Goal: Task Accomplishment & Management: Manage account settings

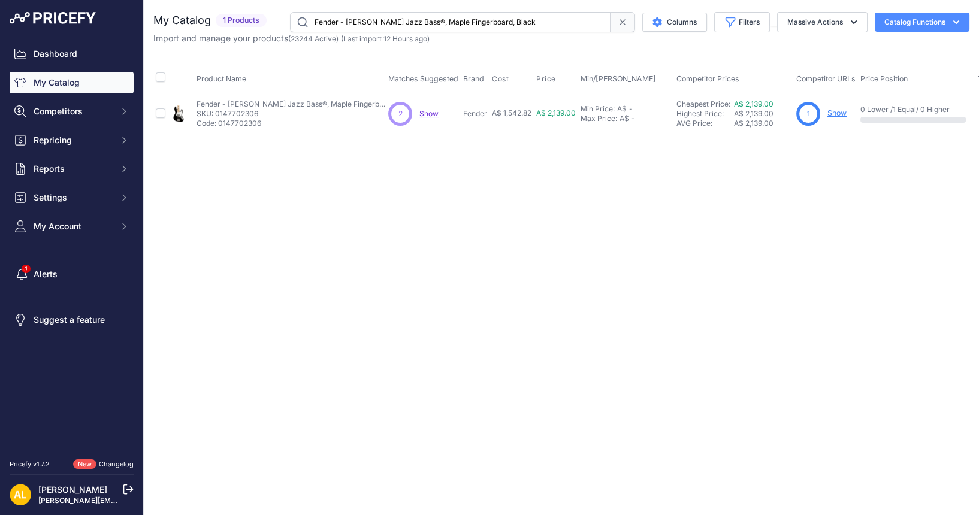
click at [454, 18] on input "Fender - Geddy Lee Jazz Bass®, Maple Fingerboard, Black" at bounding box center [450, 22] width 321 height 20
paste input "8000226"
type input "8000226"
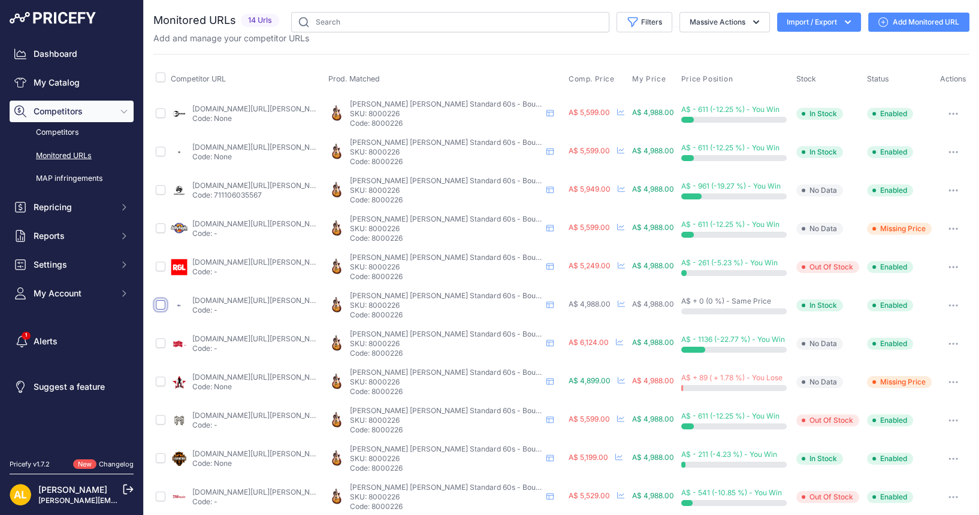
click at [156, 306] on input "checkbox" at bounding box center [161, 305] width 10 height 10
checkbox input "true"
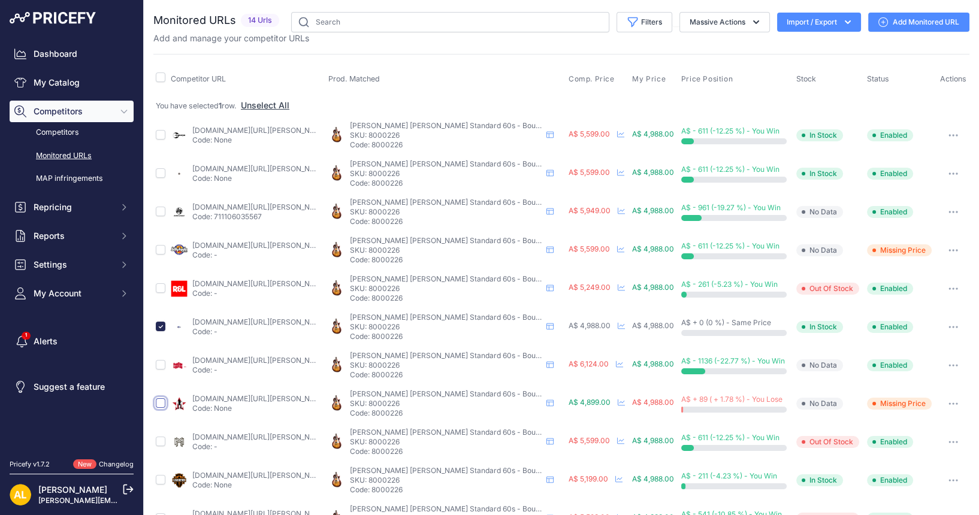
click at [161, 402] on input "checkbox" at bounding box center [161, 404] width 10 height 10
checkbox input "true"
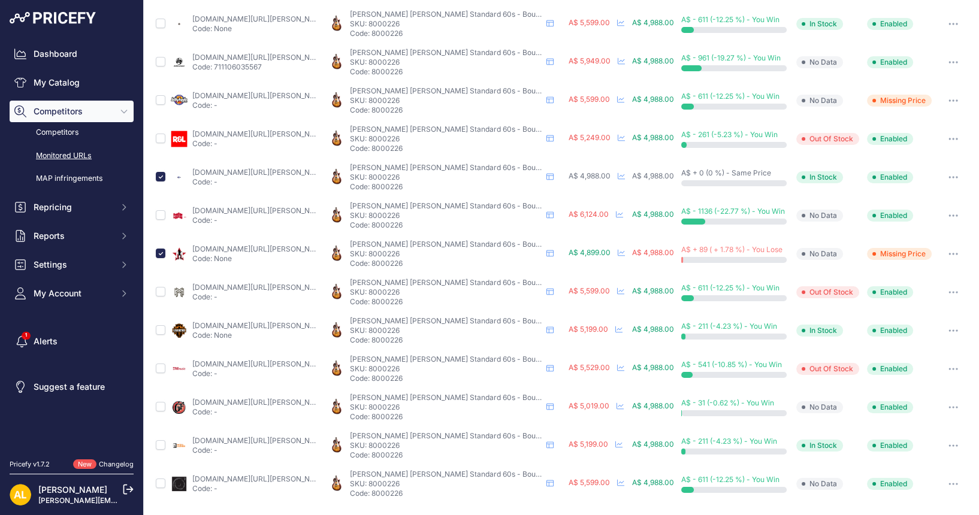
scroll to position [147, 0]
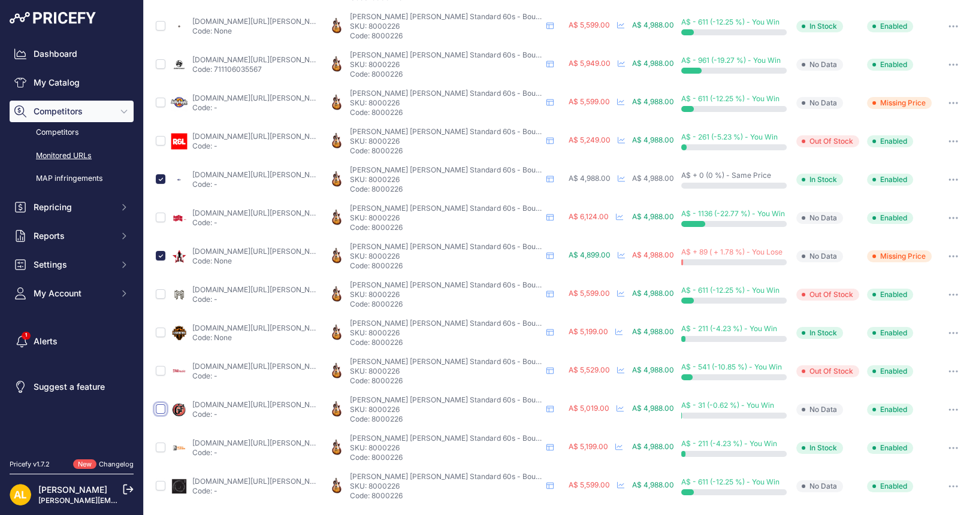
click at [158, 408] on input "checkbox" at bounding box center [161, 410] width 10 height 10
checkbox input "true"
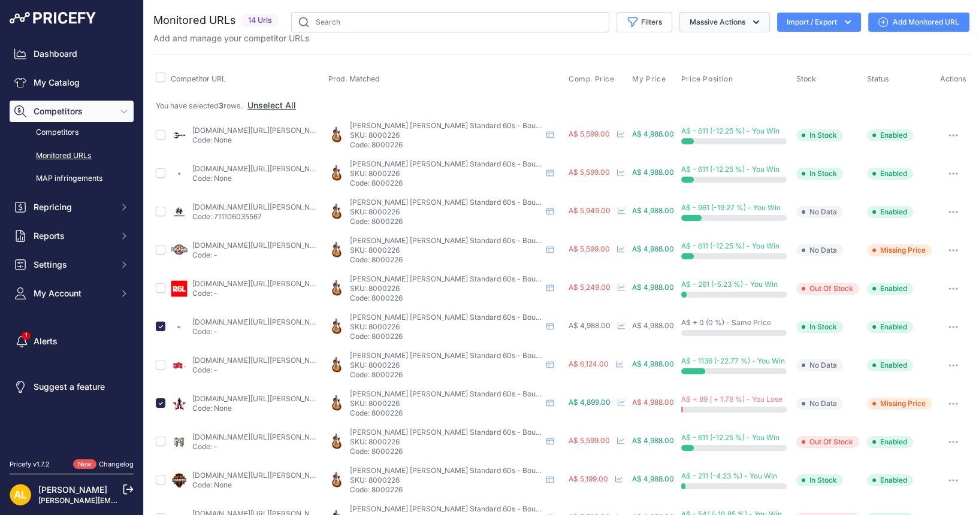
click at [752, 22] on button "Massive Actions" at bounding box center [725, 22] width 90 height 20
click at [699, 100] on button "Delete" at bounding box center [722, 94] width 96 height 22
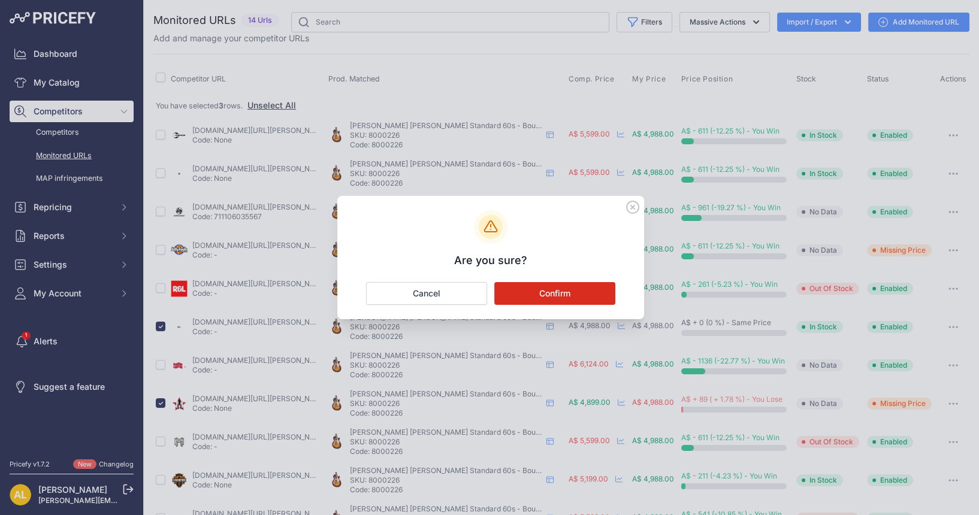
click at [556, 295] on button "Confirm" at bounding box center [554, 293] width 121 height 23
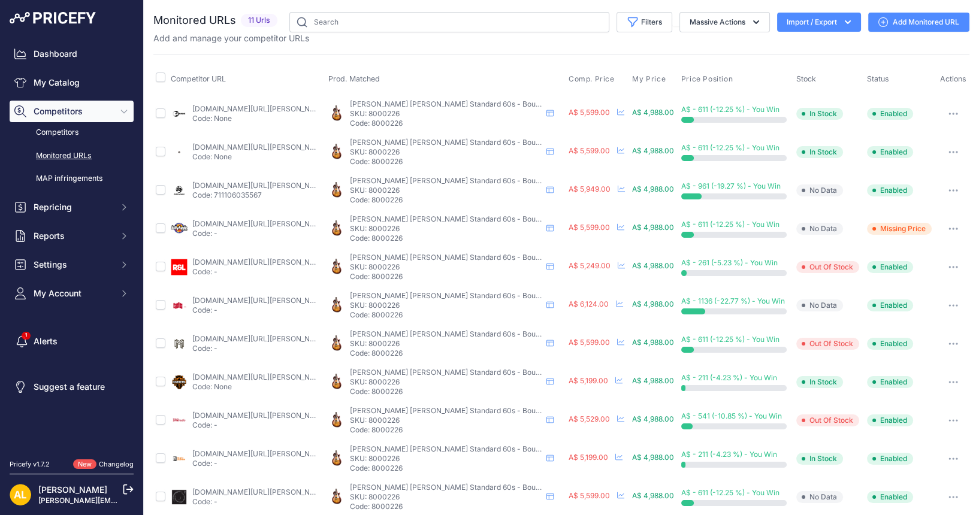
scroll to position [11, 0]
